Goal: Task Accomplishment & Management: Manage account settings

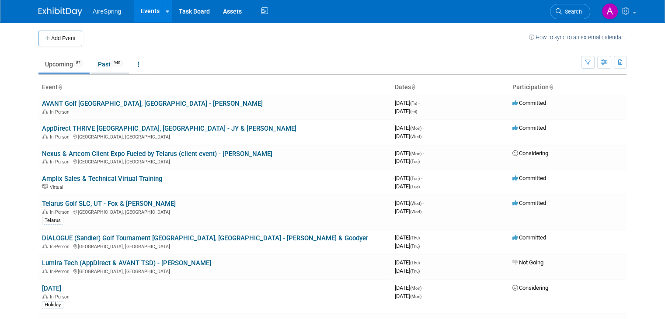
click at [112, 65] on span "940" at bounding box center [117, 63] width 12 height 7
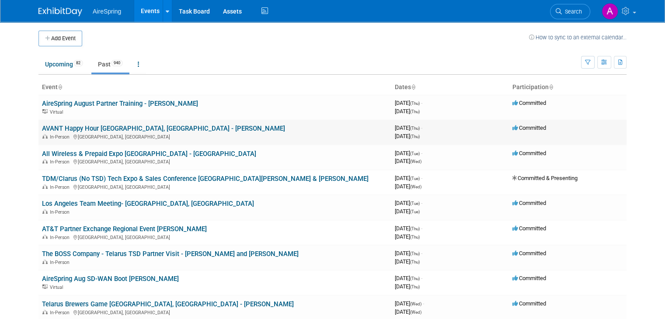
click at [147, 129] on link "AVANT Happy Hour [GEOGRAPHIC_DATA], [GEOGRAPHIC_DATA] - [PERSON_NAME]" at bounding box center [163, 129] width 243 height 8
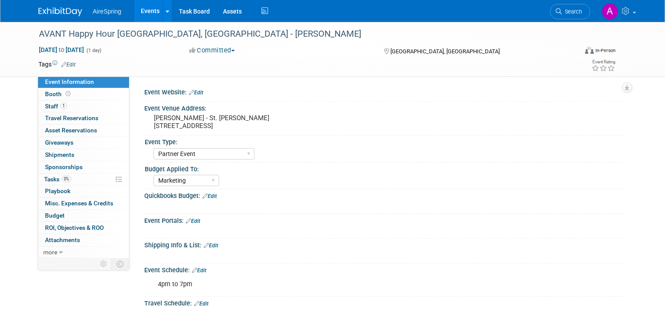
select select "Partner Event"
select select "Marketing"
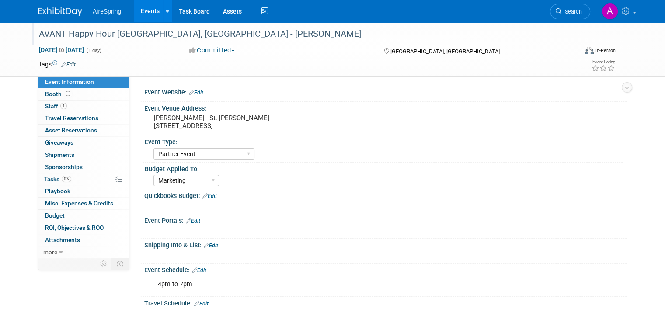
click at [147, 32] on div "AVANT Happy Hour [GEOGRAPHIC_DATA], [GEOGRAPHIC_DATA] - [PERSON_NAME]" at bounding box center [301, 34] width 530 height 16
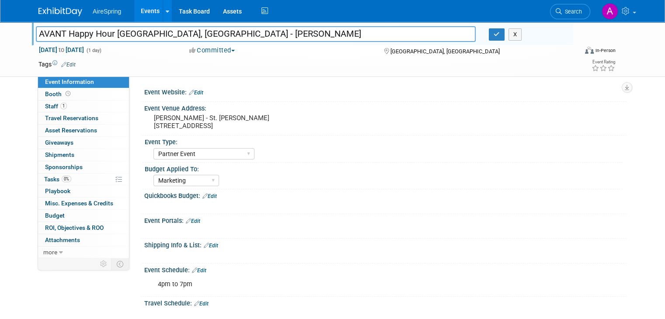
click at [107, 31] on input "AVANT Happy Hour [GEOGRAPHIC_DATA], [GEOGRAPHIC_DATA] - [PERSON_NAME]" at bounding box center [256, 33] width 440 height 15
click at [145, 5] on link "Events" at bounding box center [150, 11] width 32 height 22
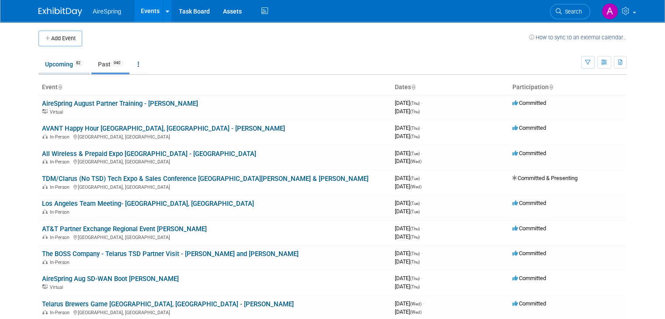
click at [53, 64] on link "Upcoming 82" at bounding box center [63, 64] width 51 height 17
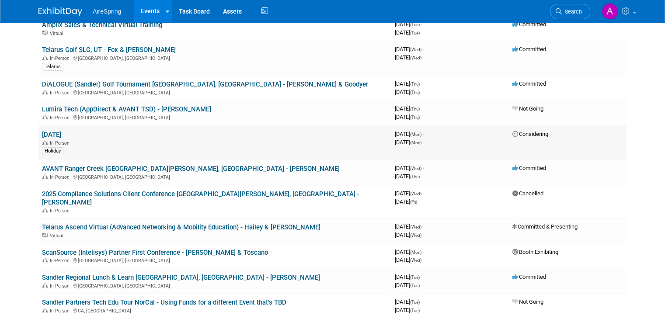
scroll to position [153, 0]
click at [10, 98] on body "AireSpring Events Add Event Bulk Upload Events Shareable Event Boards Recently …" at bounding box center [332, 6] width 665 height 319
